Goal: Information Seeking & Learning: Learn about a topic

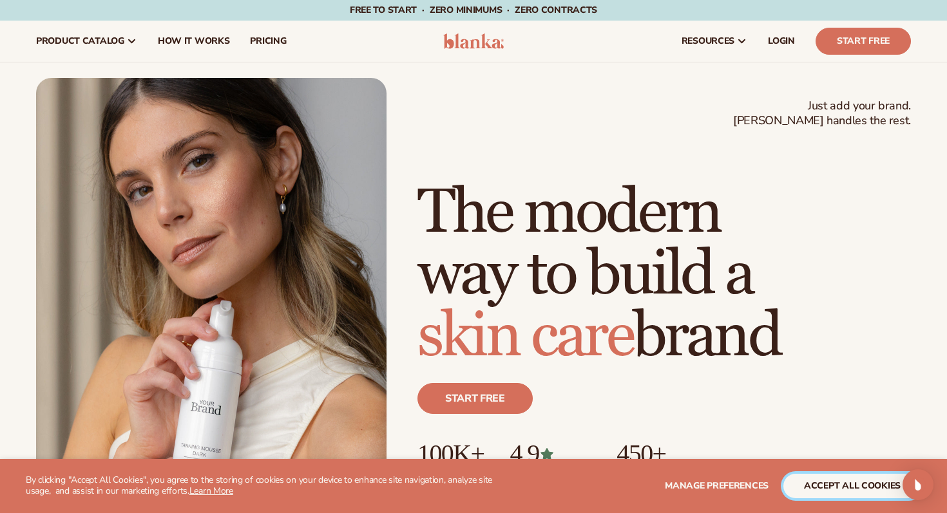
click at [818, 482] on button "accept all cookies" at bounding box center [852, 486] width 138 height 24
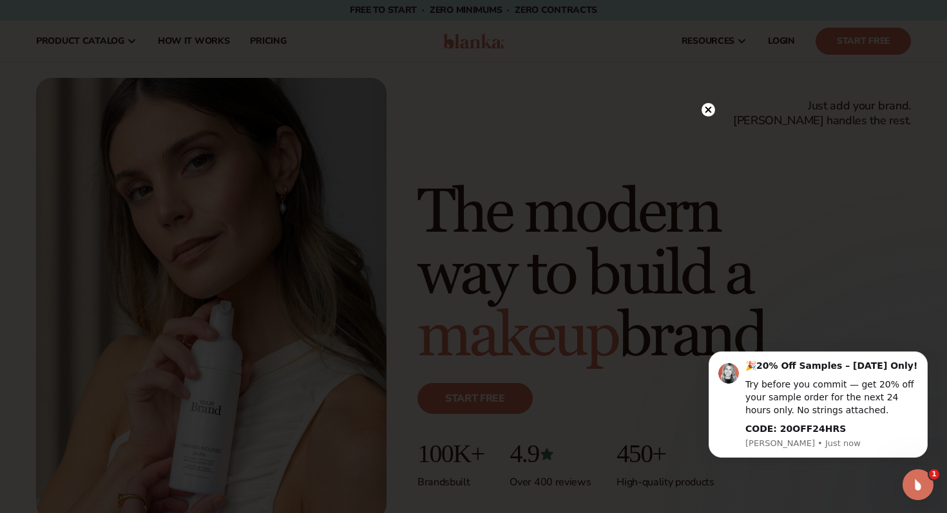
click at [709, 109] on icon at bounding box center [708, 110] width 6 height 6
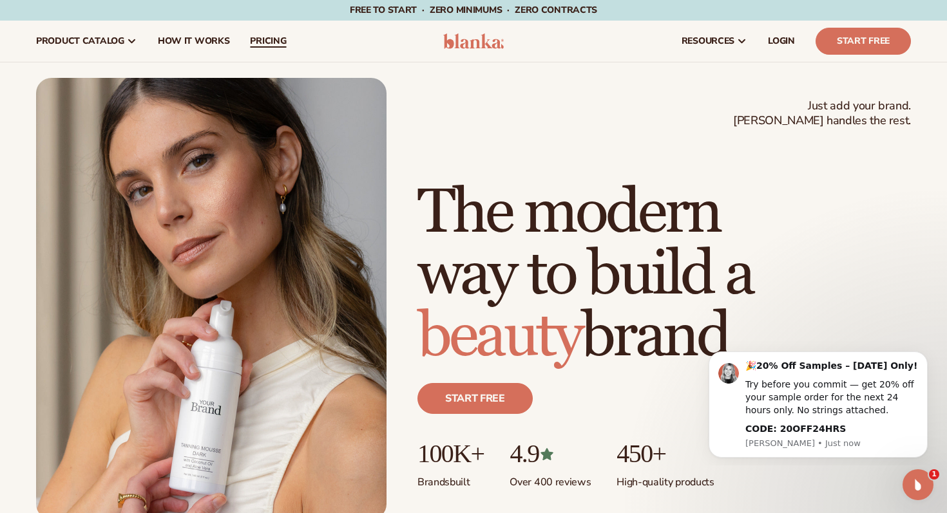
click at [277, 44] on span "pricing" at bounding box center [268, 41] width 36 height 10
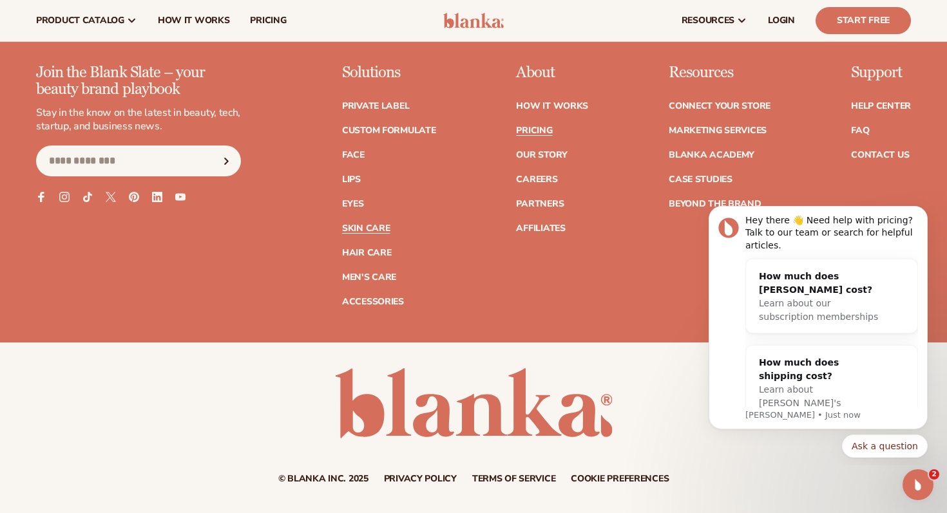
scroll to position [2683, 0]
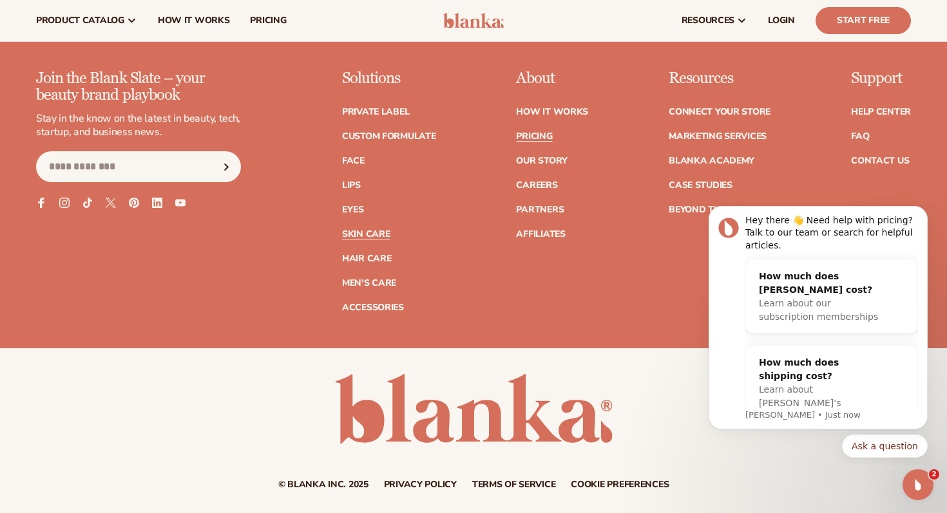
click at [370, 235] on link "Skin Care" at bounding box center [366, 234] width 48 height 9
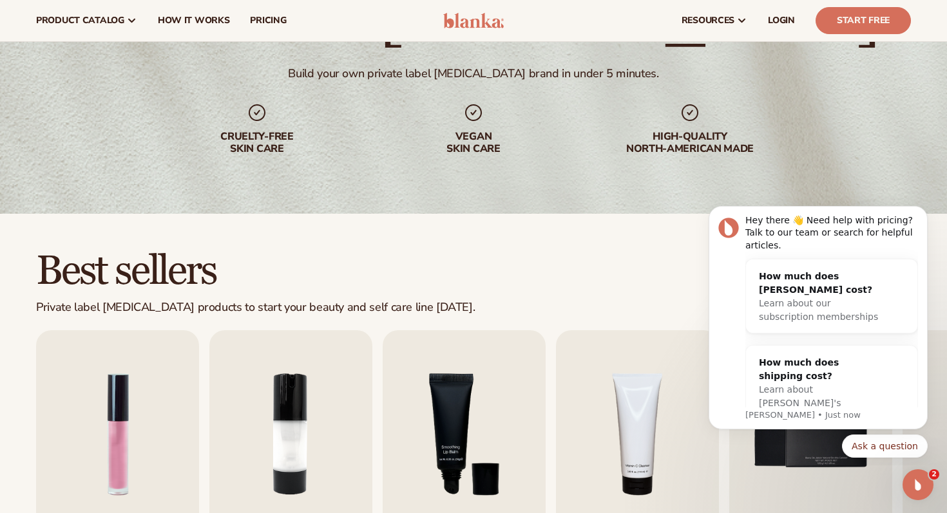
scroll to position [131, 0]
click at [925, 207] on icon "Dismiss notification" at bounding box center [924, 209] width 7 height 7
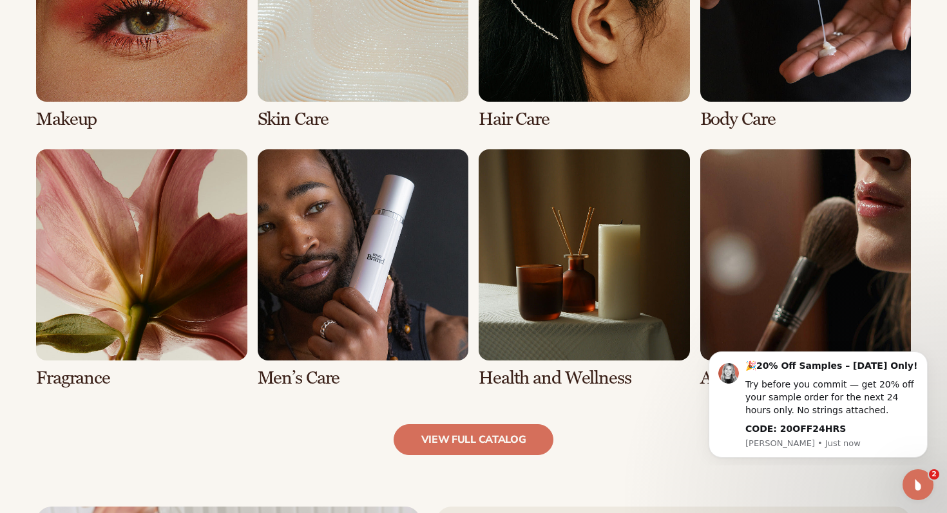
scroll to position [1099, 0]
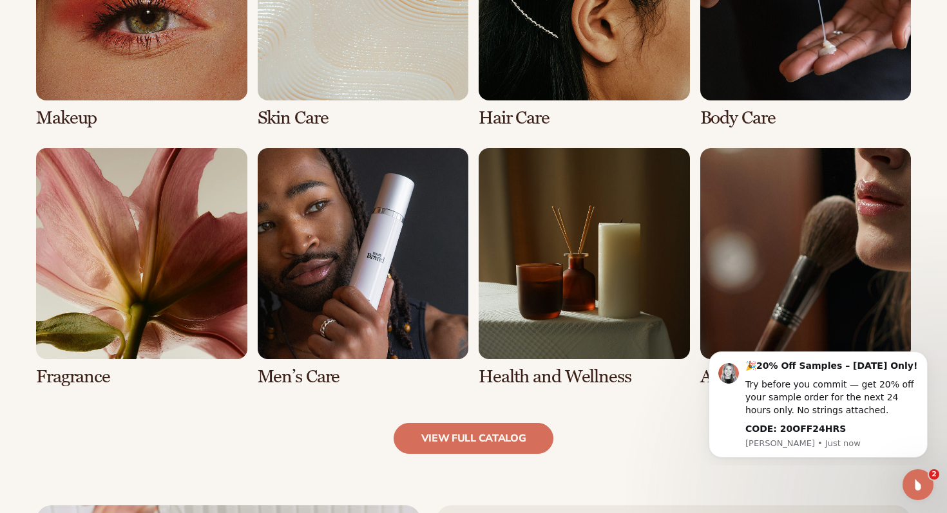
click at [341, 41] on link "2 / 8" at bounding box center [363, 8] width 211 height 238
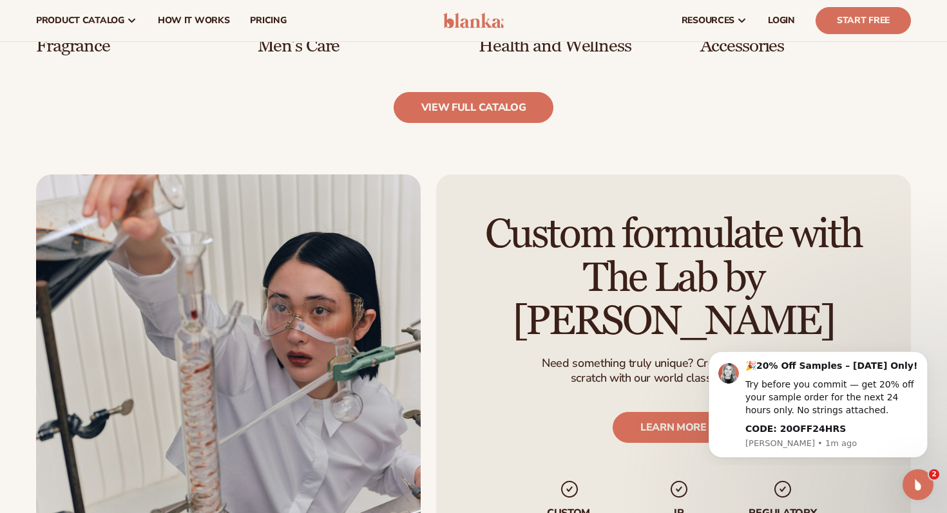
scroll to position [1278, 0]
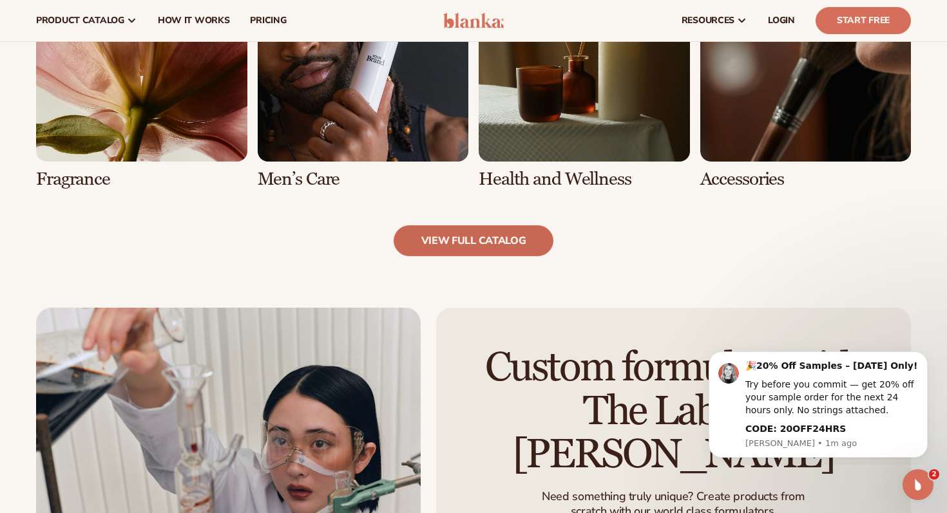
click at [432, 240] on link "view full catalog" at bounding box center [474, 240] width 160 height 31
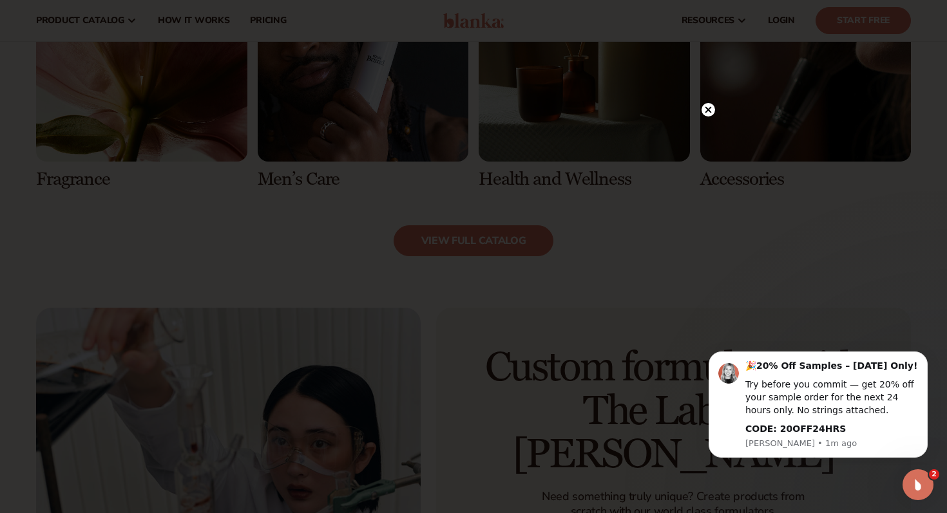
click at [708, 112] on circle at bounding box center [709, 110] width 14 height 14
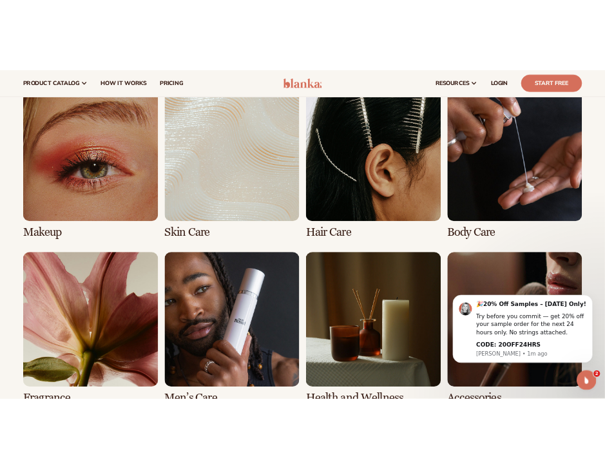
scroll to position [0, 0]
